Goal: Find contact information: Find contact information

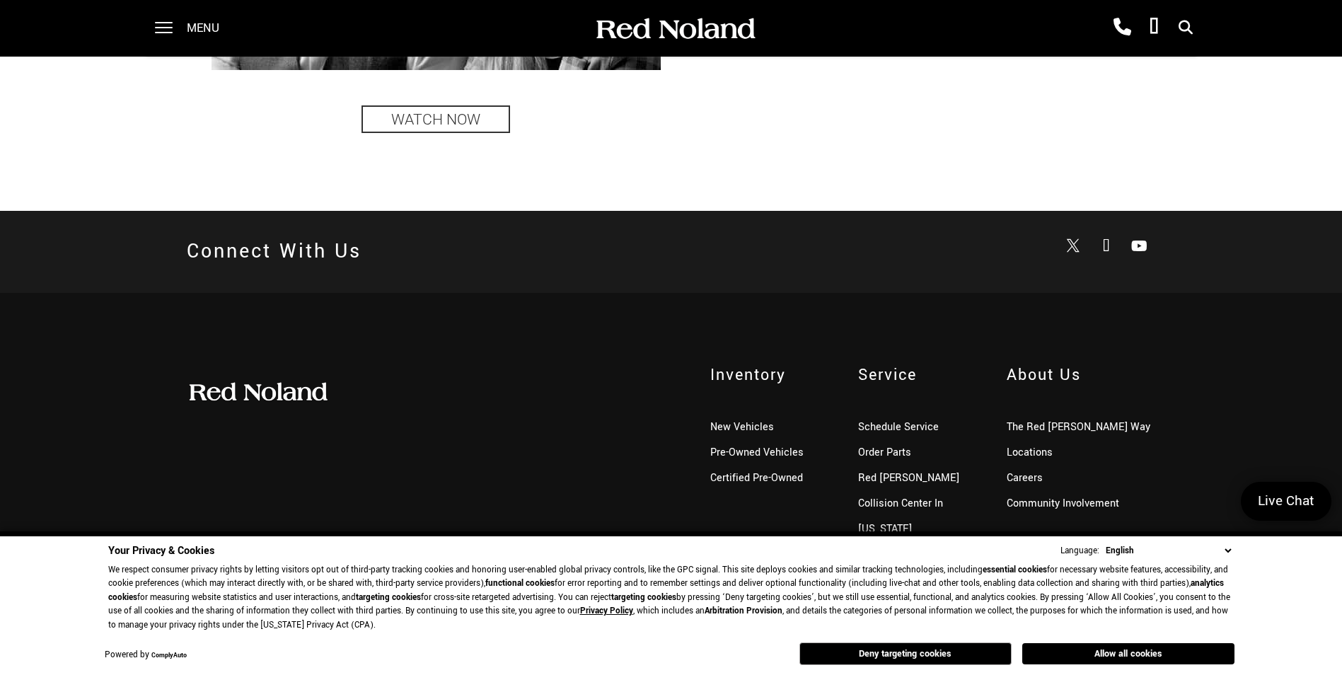
scroll to position [3493, 0]
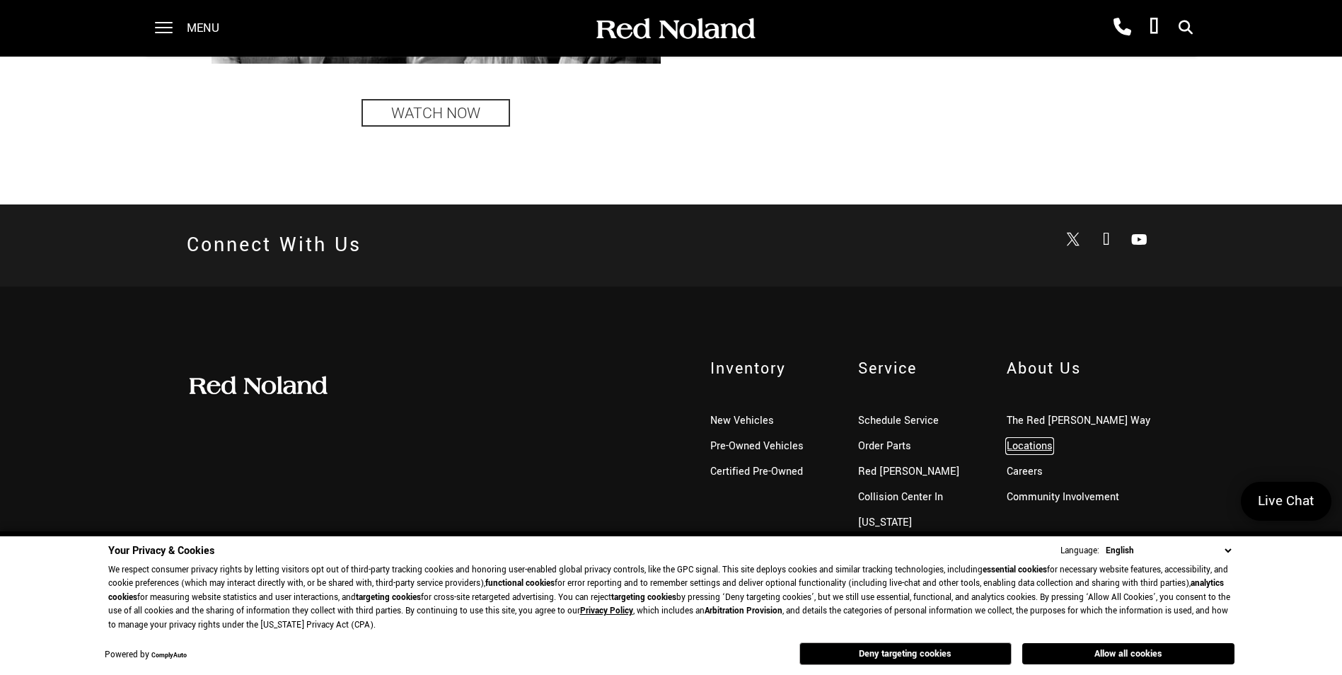
click at [1021, 445] on link "Locations" at bounding box center [1029, 446] width 46 height 15
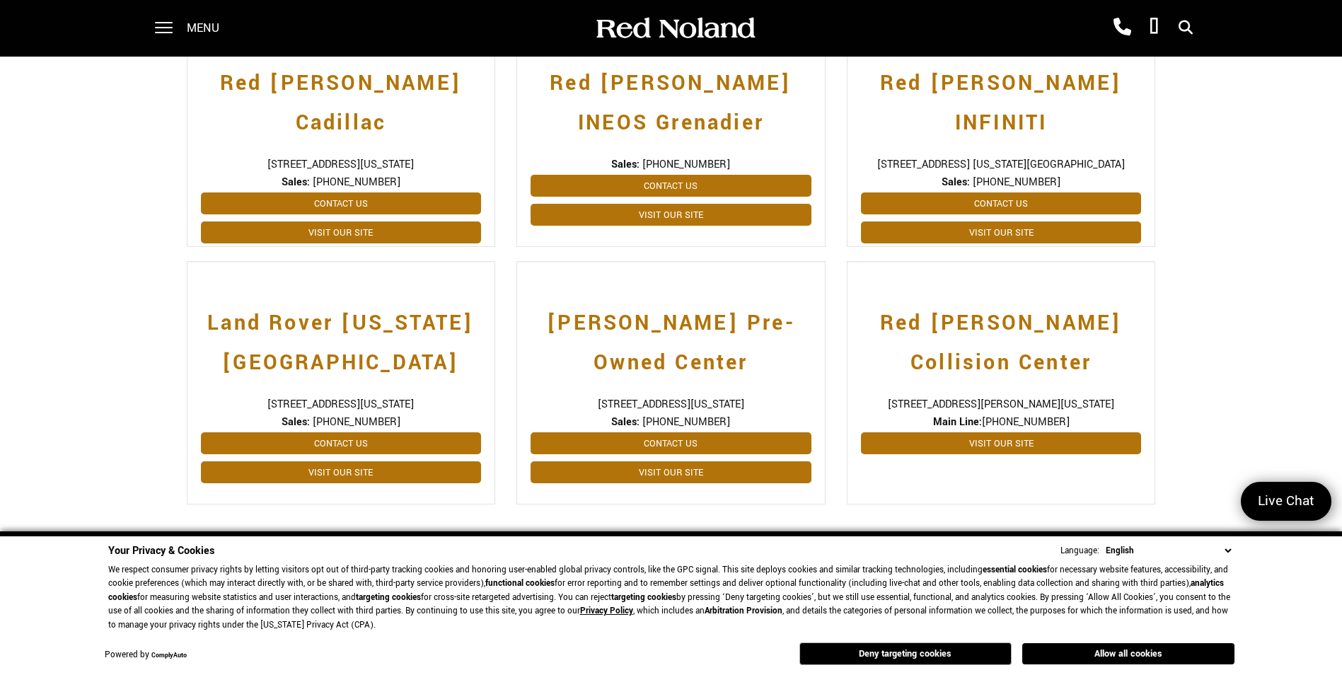
scroll to position [637, 0]
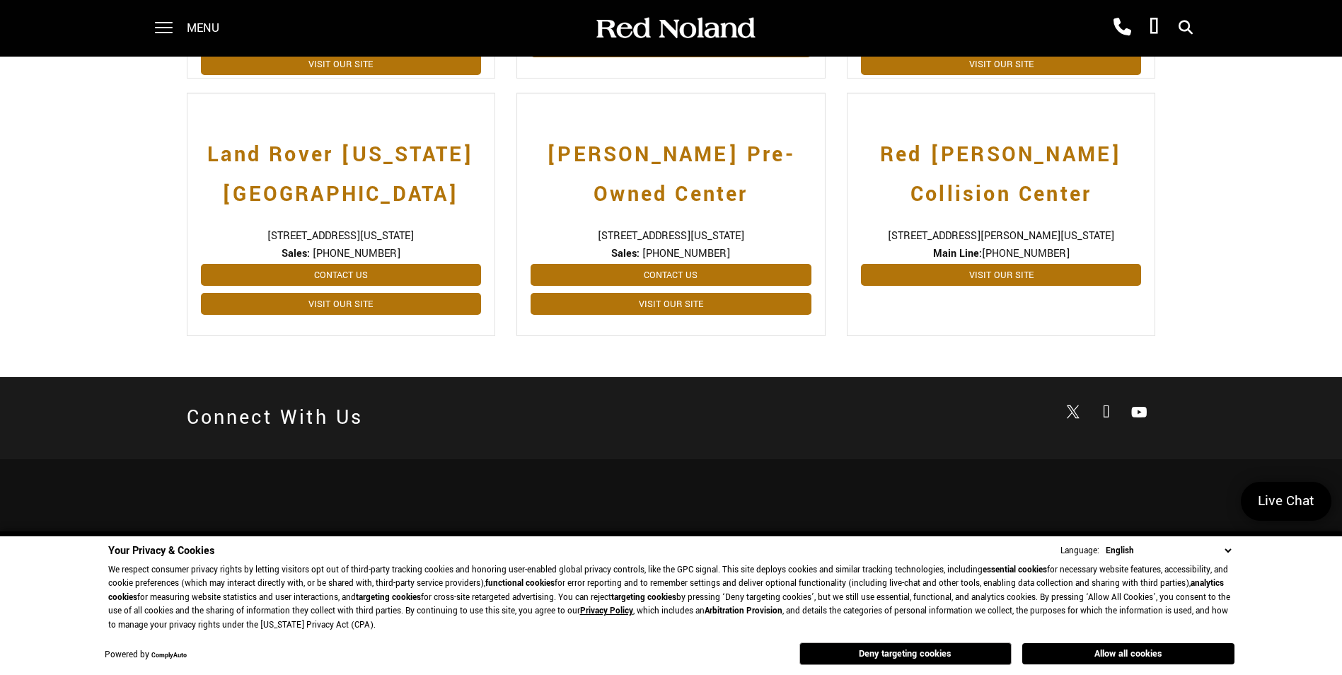
drag, startPoint x: 555, startPoint y: 235, endPoint x: 792, endPoint y: 231, distance: 237.7
click at [792, 231] on span "[STREET_ADDRESS][US_STATE]" at bounding box center [670, 235] width 281 height 15
drag, startPoint x: 792, startPoint y: 231, endPoint x: 773, endPoint y: 236, distance: 19.6
copy span "[STREET_ADDRESS][US_STATE]"
